Goal: Find specific page/section: Find specific page/section

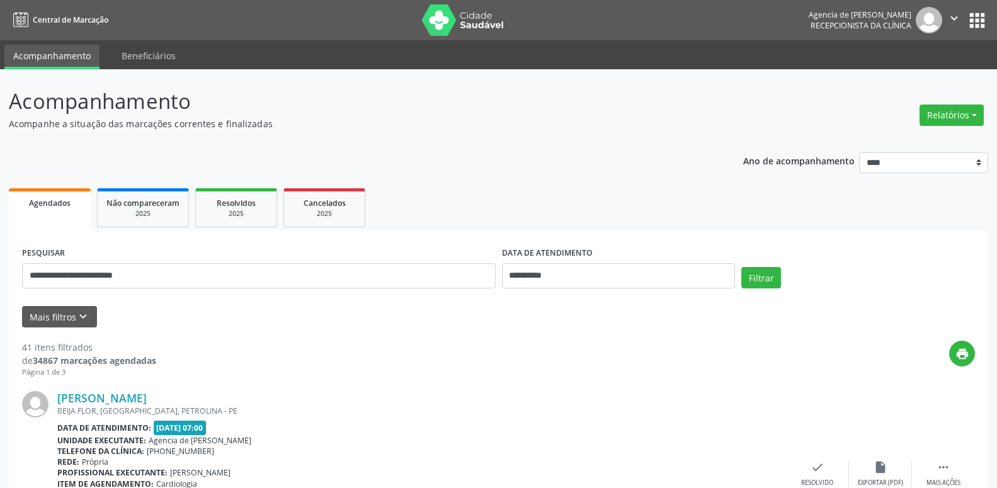
type input "**********"
click at [570, 278] on input "**********" at bounding box center [619, 275] width 234 height 25
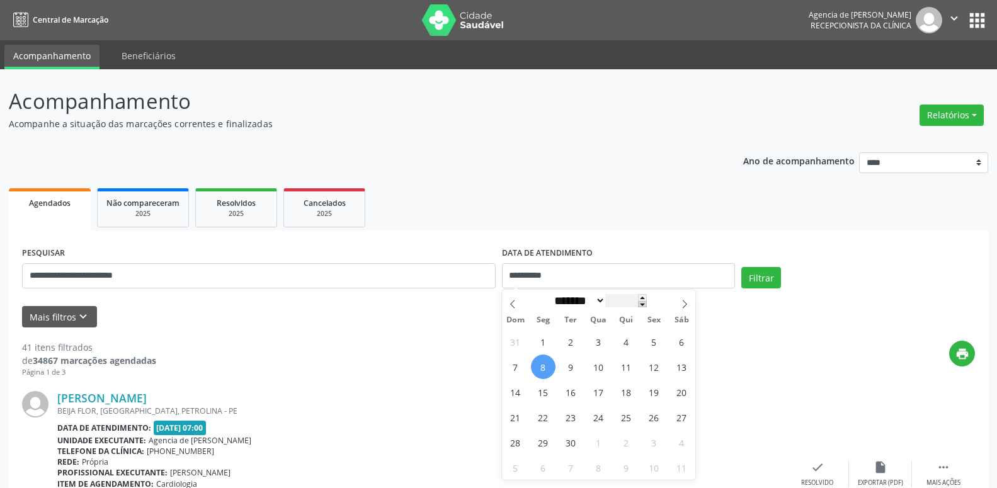
click at [647, 304] on span at bounding box center [642, 304] width 9 height 7
type input "****"
click at [641, 343] on div "27 28 29 30 31 1 2 3 4 5 6 7 8 9 10 11 12 13 14 15 16 17 18 19 20 21 22 23 24 2…" at bounding box center [599, 404] width 194 height 151
click at [649, 341] on span "1" at bounding box center [654, 341] width 25 height 25
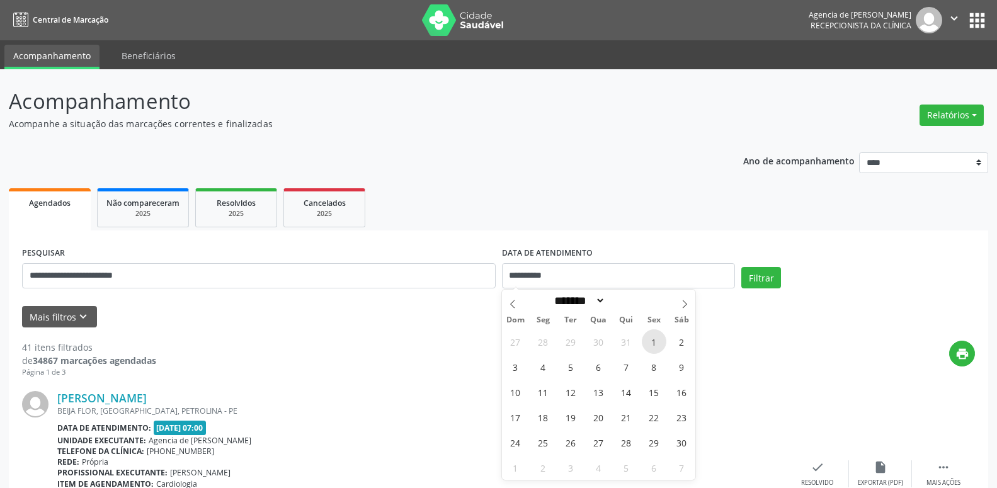
type input "**********"
click at [647, 298] on span at bounding box center [642, 297] width 9 height 7
type input "****"
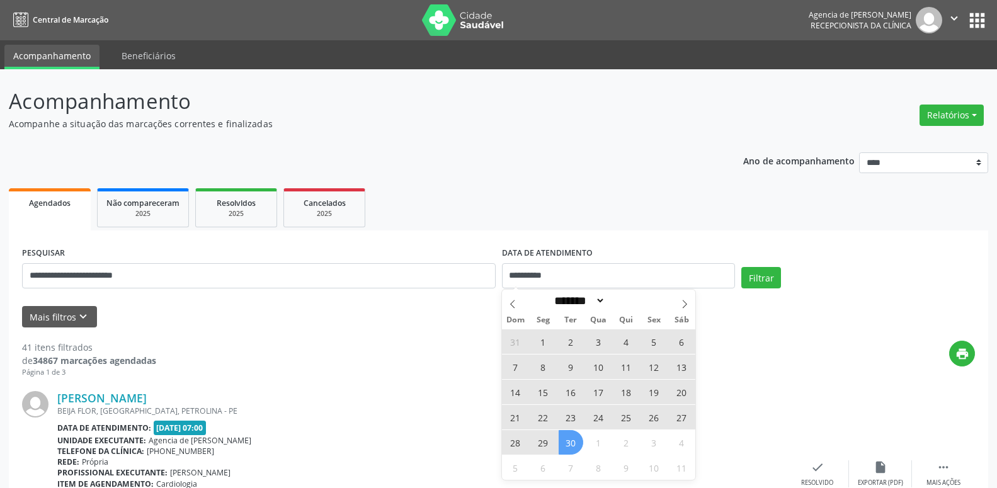
click at [573, 445] on span "30" at bounding box center [571, 442] width 25 height 25
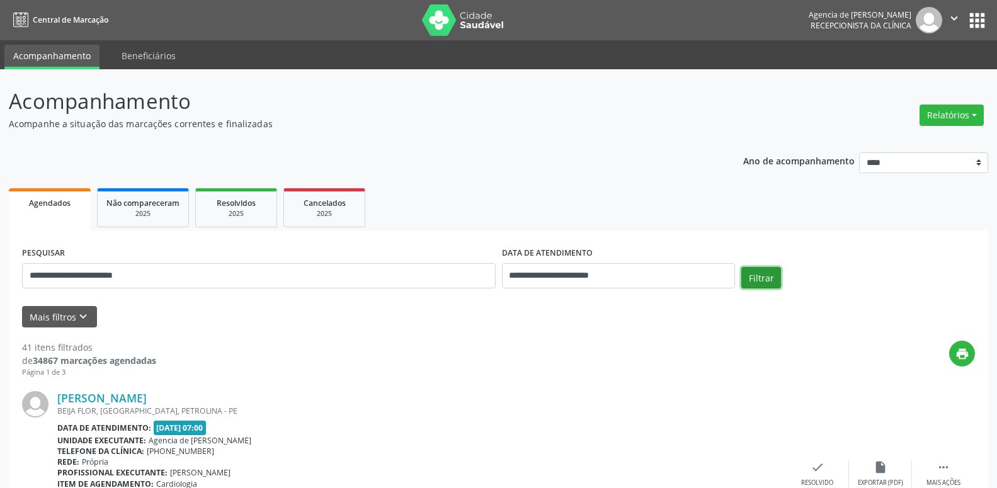
click at [764, 279] on button "Filtrar" at bounding box center [761, 277] width 40 height 21
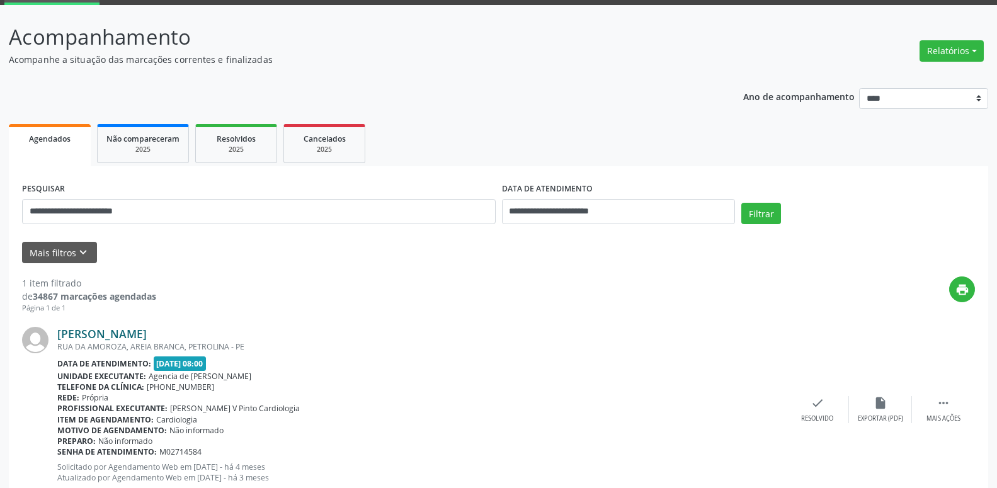
click at [147, 339] on link "[PERSON_NAME]" at bounding box center [101, 334] width 89 height 14
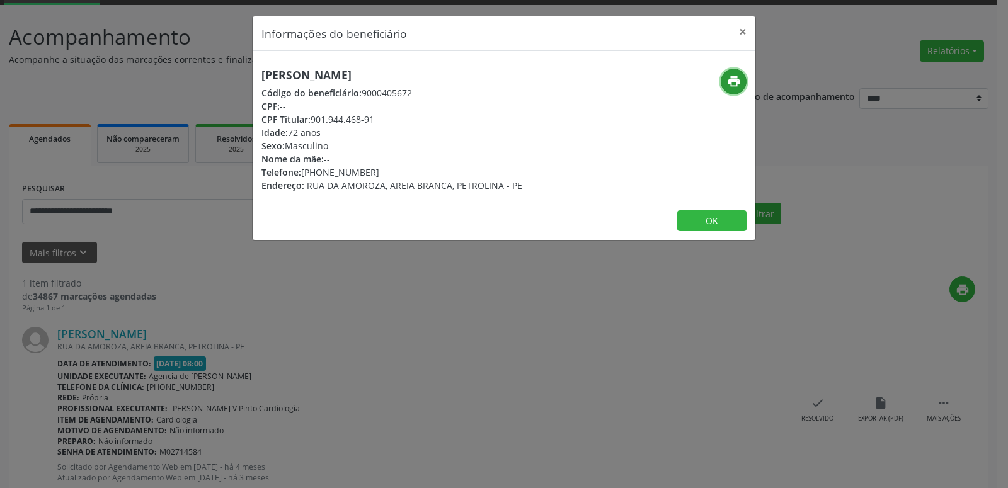
click at [725, 84] on button "print" at bounding box center [734, 82] width 26 height 26
click at [739, 32] on button "×" at bounding box center [742, 31] width 25 height 31
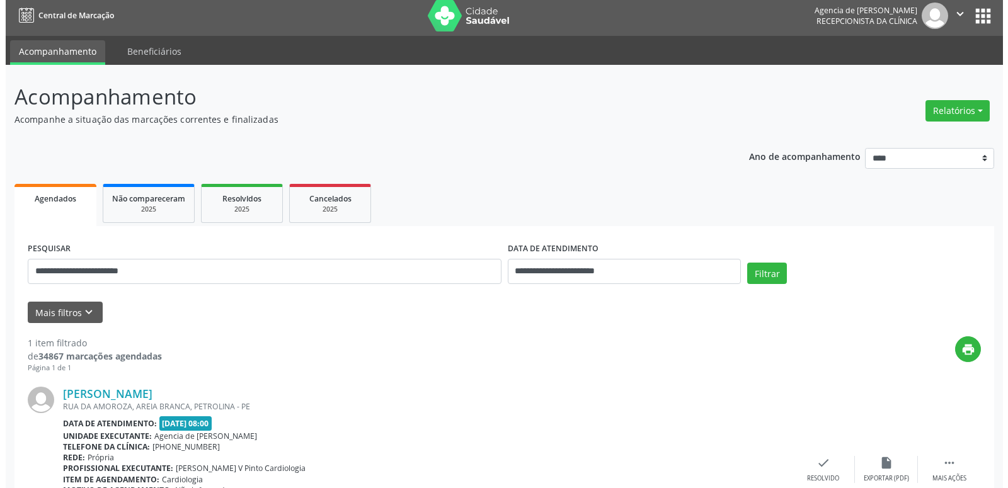
scroll to position [0, 0]
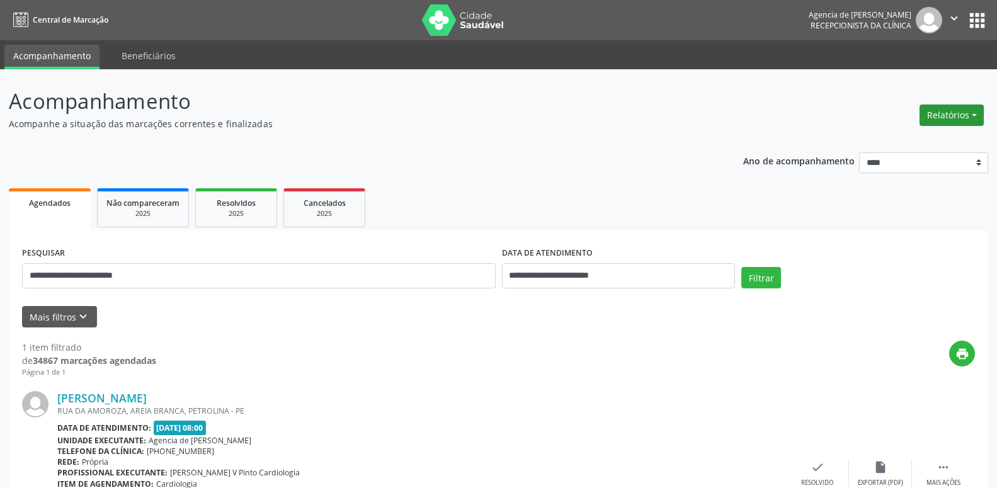
click at [975, 118] on button "Relatórios" at bounding box center [952, 115] width 64 height 21
click at [912, 142] on link "Agendamentos" at bounding box center [916, 143] width 135 height 18
select select "*"
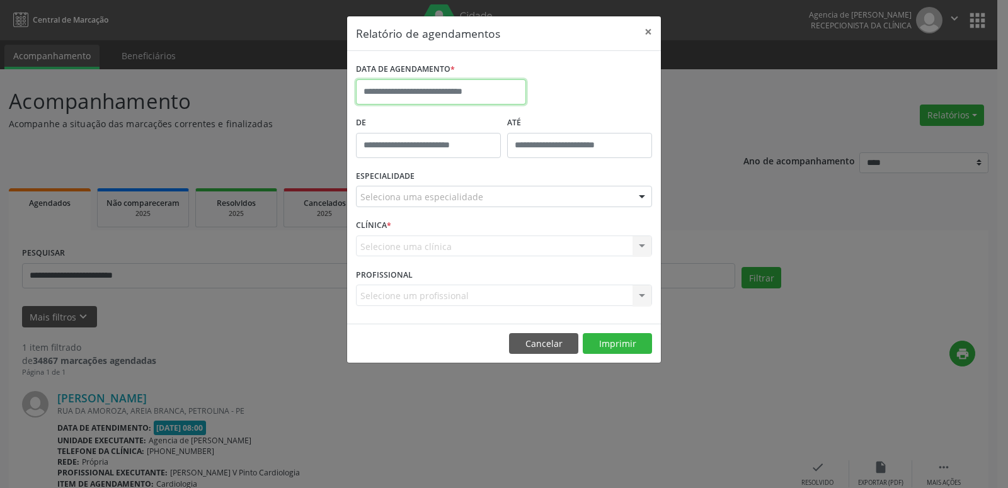
click at [400, 91] on input "text" at bounding box center [441, 91] width 170 height 25
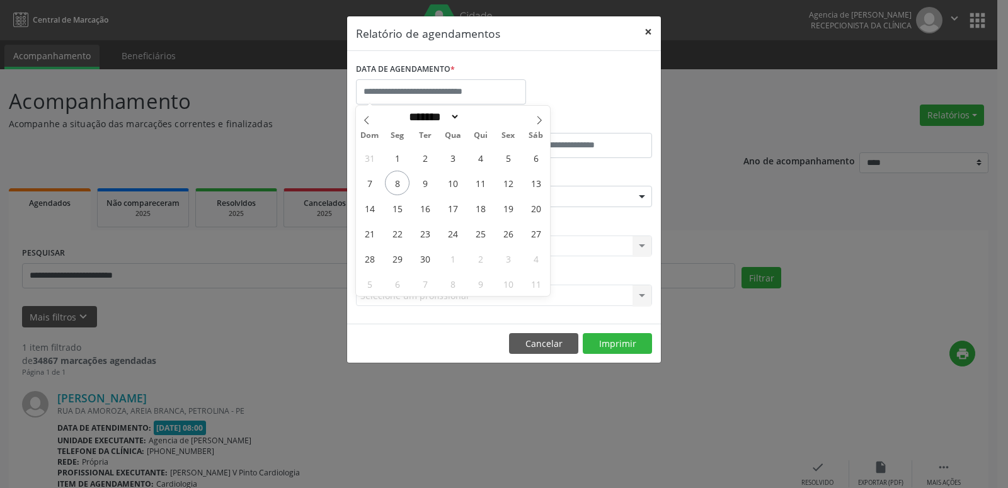
click at [654, 35] on button "×" at bounding box center [648, 31] width 25 height 31
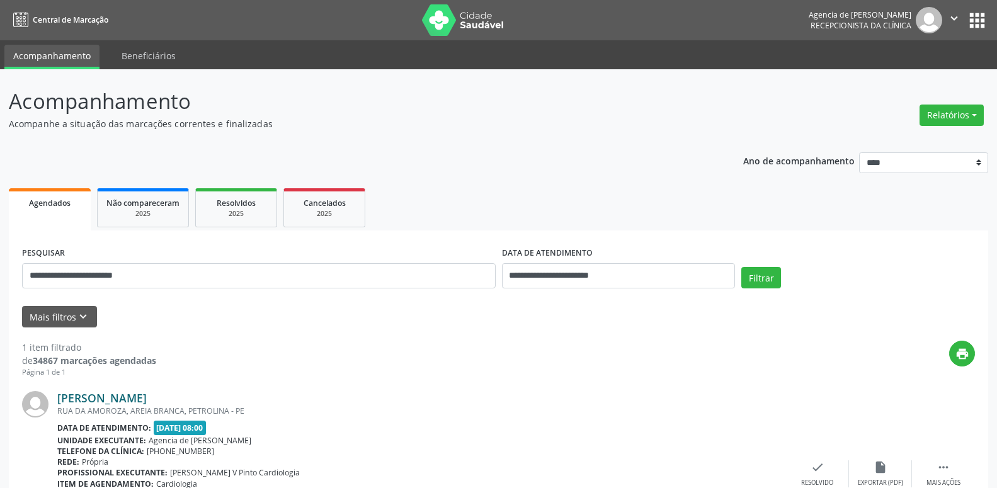
click at [131, 396] on link "[PERSON_NAME]" at bounding box center [101, 398] width 89 height 14
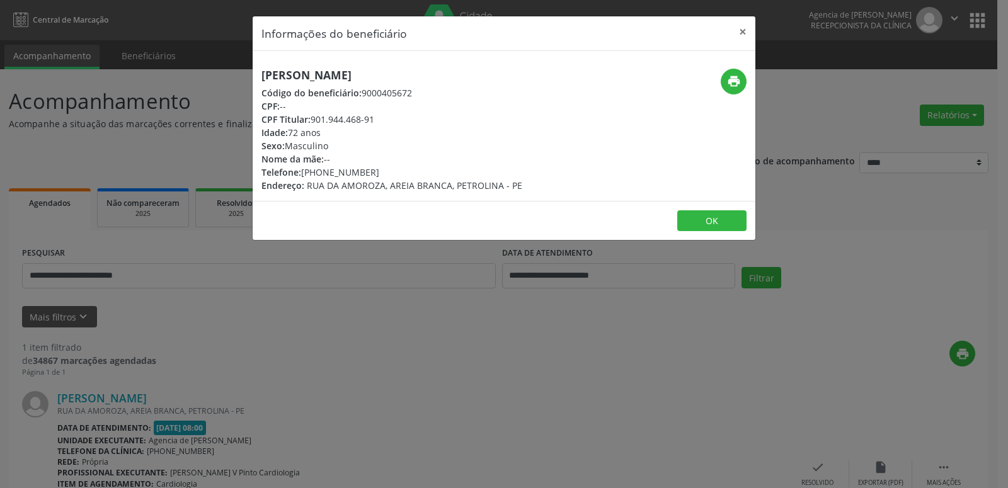
drag, startPoint x: 312, startPoint y: 127, endPoint x: 373, endPoint y: 120, distance: 61.4
click at [373, 120] on div "[PERSON_NAME] Código do beneficiário: 9000405672 CPF: -- CPF Titular: 901.944.4…" at bounding box center [391, 130] width 261 height 123
click at [389, 125] on div "CPF Titular: 901.944.468-91" at bounding box center [391, 119] width 261 height 13
drag, startPoint x: 311, startPoint y: 120, endPoint x: 383, endPoint y: 117, distance: 71.8
click at [383, 117] on div "CPF Titular: 901.944.468-91" at bounding box center [391, 119] width 261 height 13
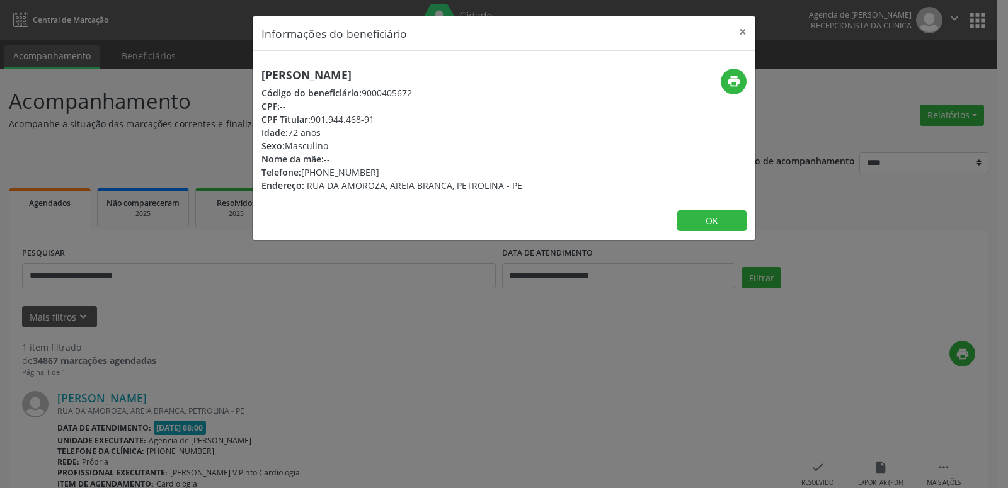
copy div "901.944.468-91"
click at [634, 155] on div "print" at bounding box center [672, 130] width 168 height 123
click at [748, 33] on button "×" at bounding box center [742, 31] width 25 height 31
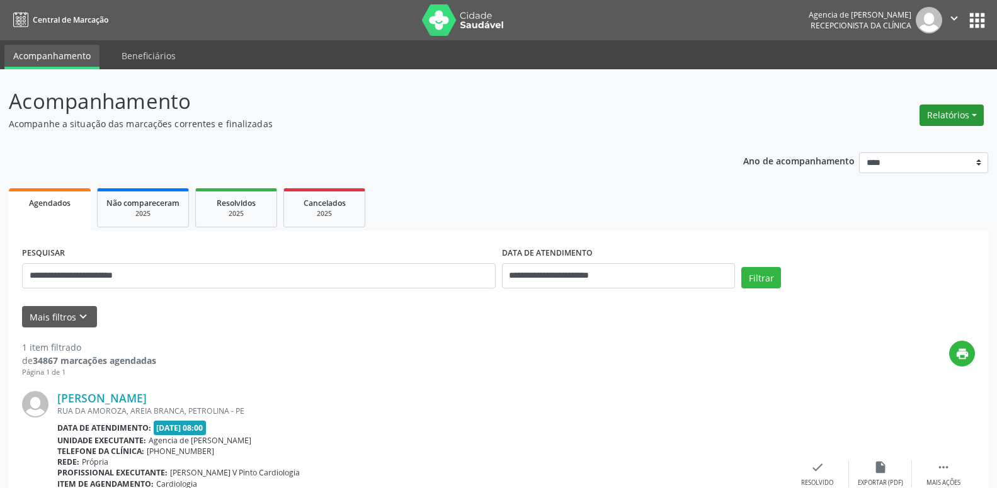
click at [955, 118] on button "Relatórios" at bounding box center [952, 115] width 64 height 21
click at [872, 146] on link "Agendamentos" at bounding box center [916, 143] width 135 height 18
select select "*"
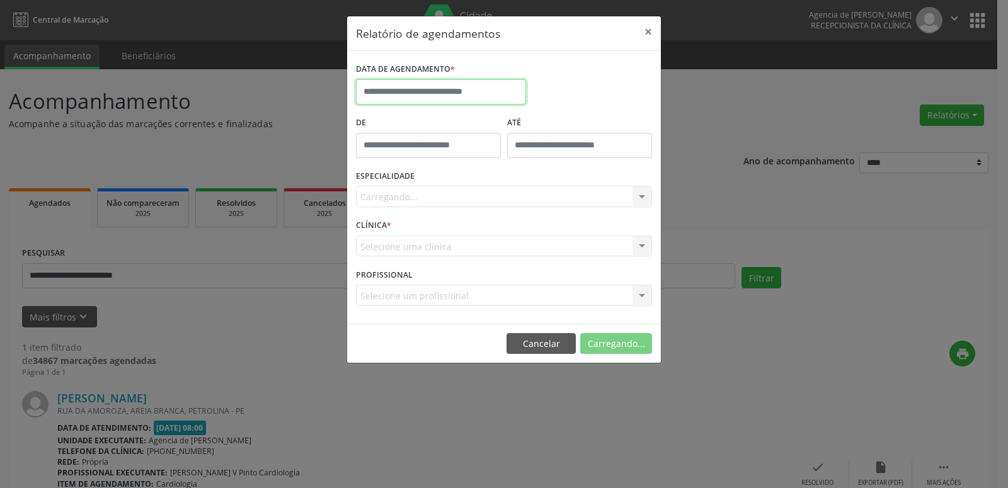
click at [418, 100] on input "text" at bounding box center [441, 91] width 170 height 25
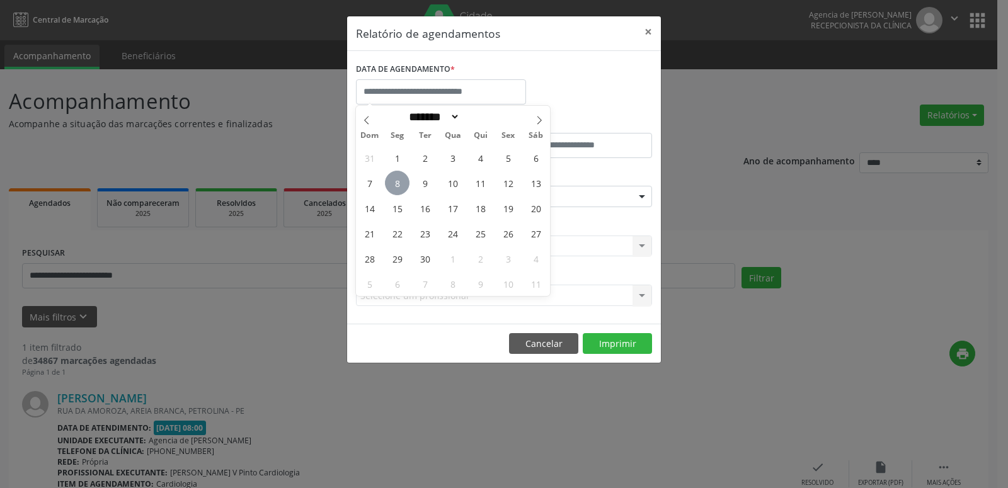
click at [401, 184] on span "8" at bounding box center [397, 183] width 25 height 25
type input "**********"
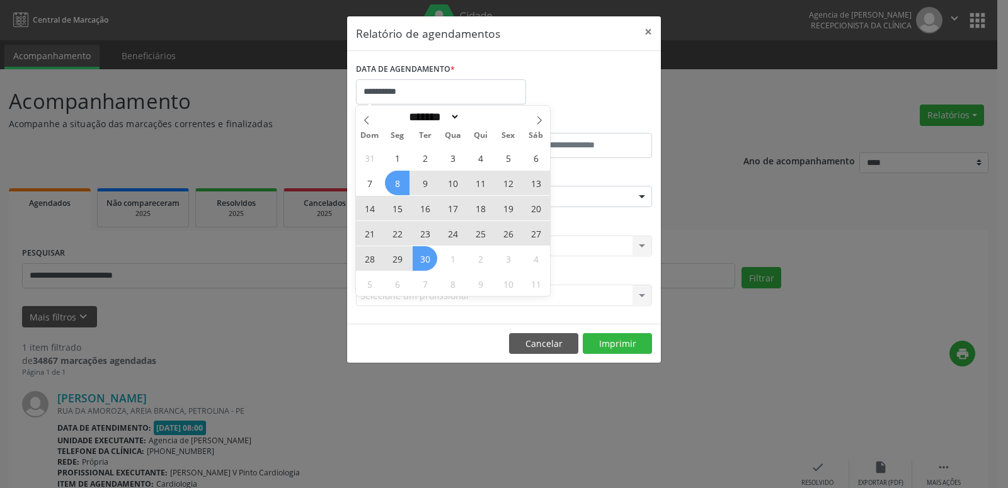
click at [416, 261] on span "30" at bounding box center [425, 258] width 25 height 25
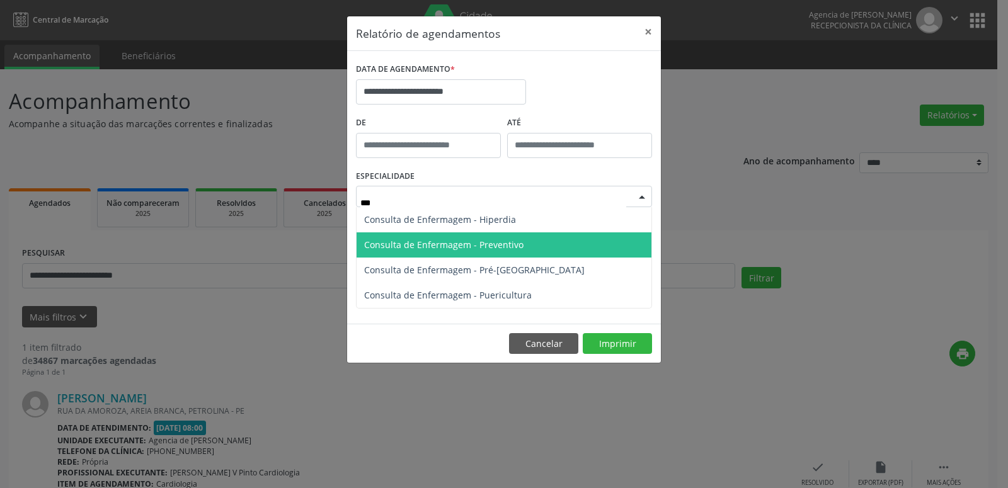
click at [535, 250] on span "Consulta de Enfermagem - Preventivo" at bounding box center [503, 244] width 295 height 25
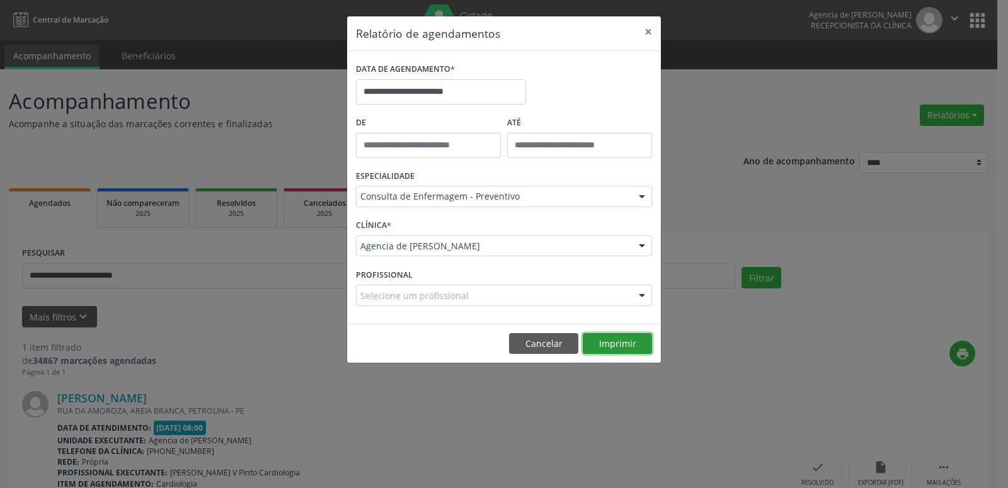
click at [642, 347] on button "Imprimir" at bounding box center [617, 343] width 69 height 21
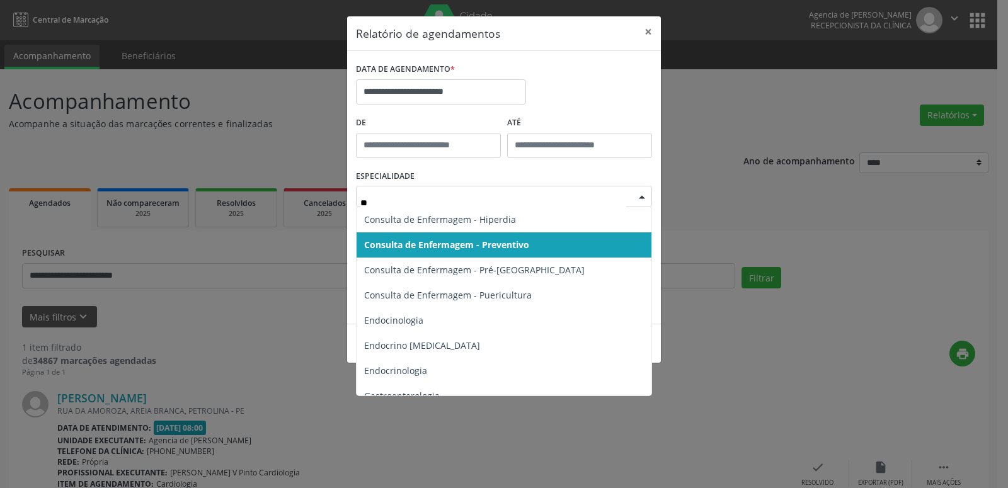
type input "***"
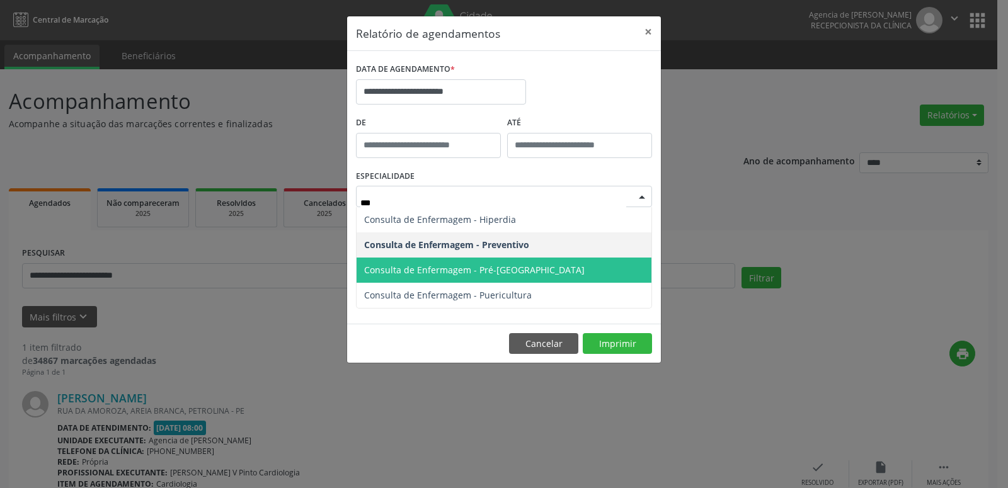
click at [502, 270] on span "Consulta de Enfermagem - Pré-[GEOGRAPHIC_DATA]" at bounding box center [474, 270] width 220 height 12
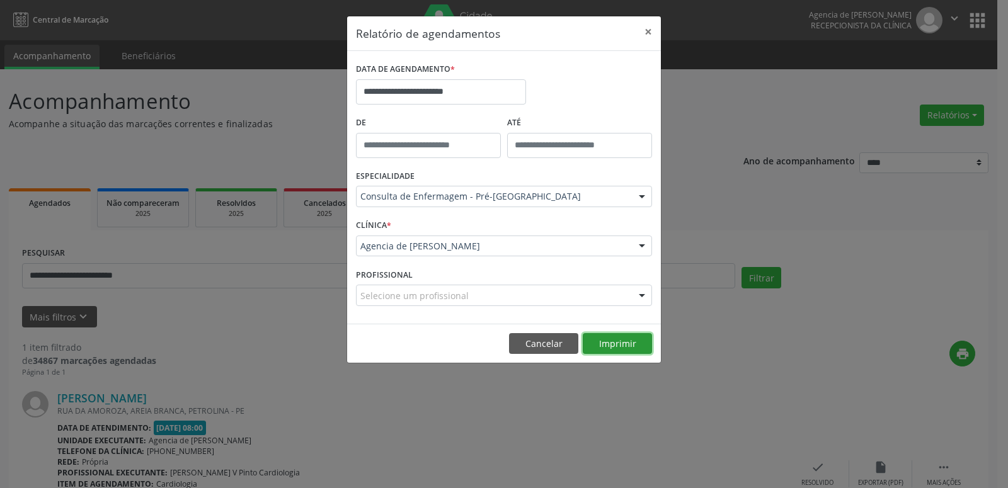
click at [612, 345] on button "Imprimir" at bounding box center [617, 343] width 69 height 21
